Goal: Find specific page/section: Find specific page/section

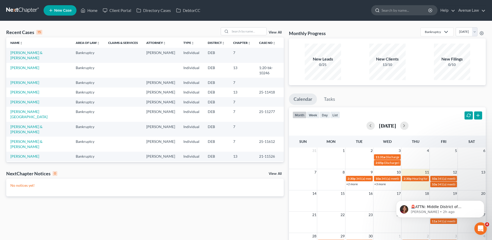
click at [393, 9] on input "search" at bounding box center [404, 10] width 47 height 10
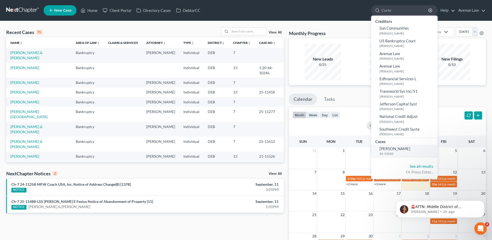
type input "Cochr"
click at [386, 151] on link "[PERSON_NAME] 25-11010" at bounding box center [404, 150] width 66 height 13
select select "0"
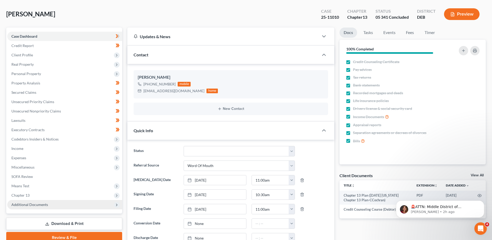
scroll to position [52, 0]
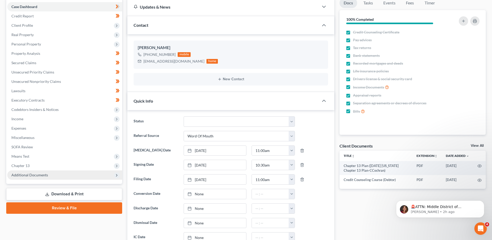
click at [46, 177] on span "Additional Documents" at bounding box center [64, 174] width 115 height 9
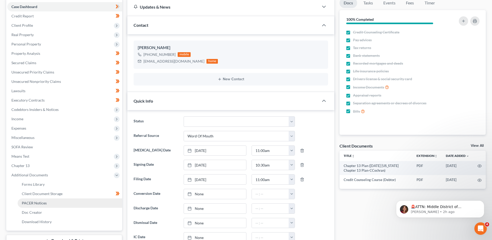
click at [42, 204] on span "PACER Notices" at bounding box center [34, 202] width 25 height 4
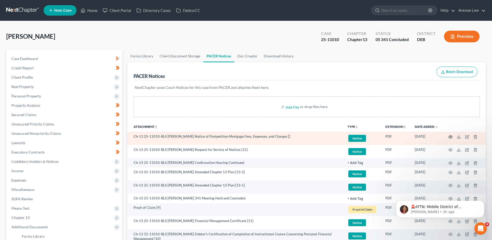
click at [450, 137] on icon "button" at bounding box center [450, 137] width 4 height 4
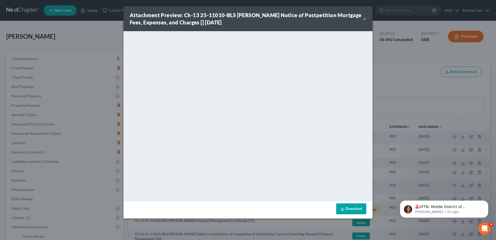
click at [364, 18] on button "×" at bounding box center [365, 19] width 4 height 6
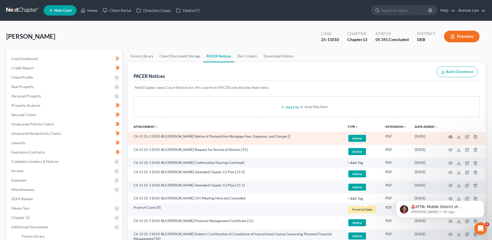
click at [448, 136] on icon "button" at bounding box center [450, 137] width 4 height 4
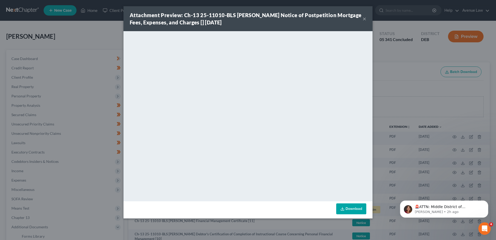
click at [366, 19] on button "×" at bounding box center [365, 19] width 4 height 6
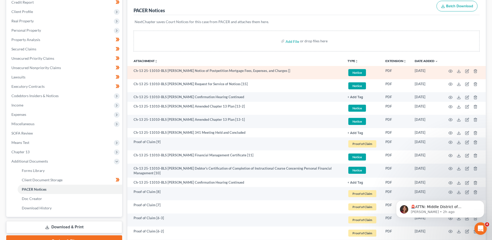
scroll to position [78, 0]
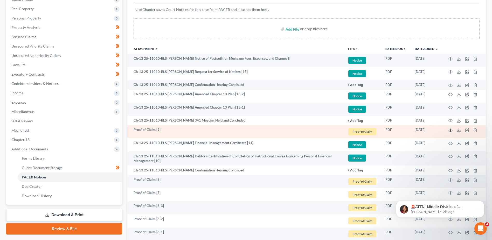
click at [450, 129] on circle "button" at bounding box center [450, 129] width 1 height 1
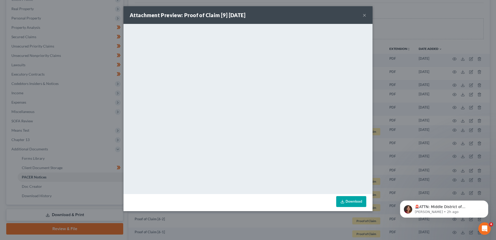
click at [365, 16] on button "×" at bounding box center [365, 15] width 4 height 6
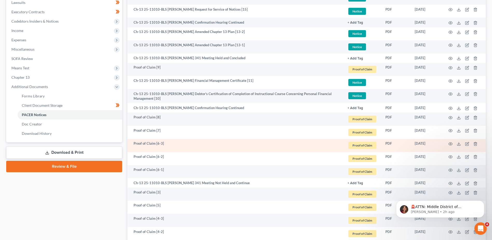
scroll to position [156, 0]
